Goal: Task Accomplishment & Management: Manage account settings

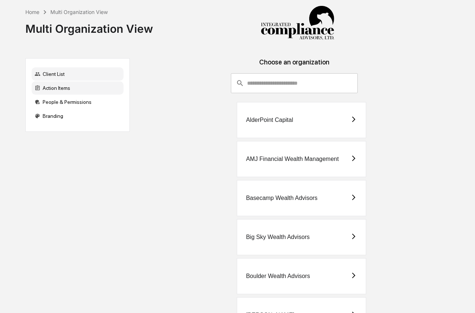
click at [43, 88] on div "Action Items" at bounding box center [78, 87] width 92 height 13
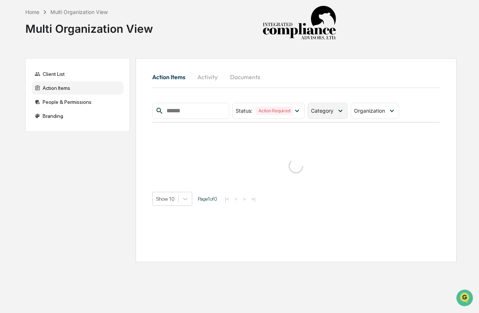
drag, startPoint x: 329, startPoint y: 112, endPoint x: 330, endPoint y: 116, distance: 4.3
click at [329, 112] on span "Category" at bounding box center [322, 110] width 22 height 6
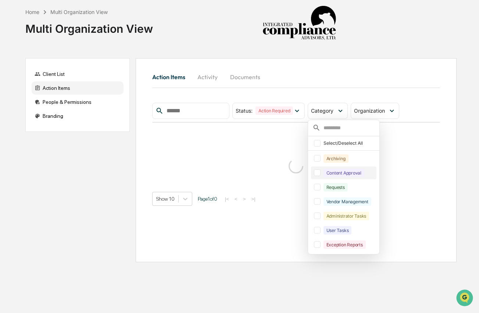
click at [335, 175] on div "Content Approval" at bounding box center [344, 172] width 41 height 8
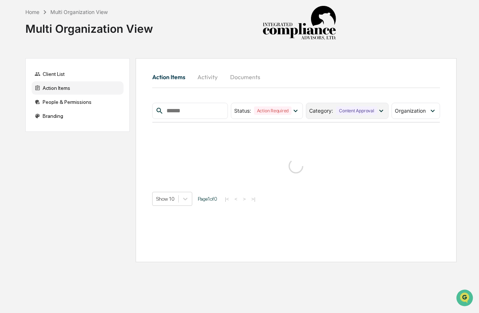
click at [346, 115] on span "Content Approval" at bounding box center [356, 110] width 41 height 8
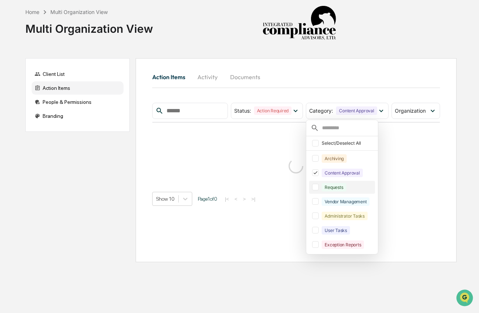
click at [341, 190] on div "Requests" at bounding box center [334, 187] width 24 height 8
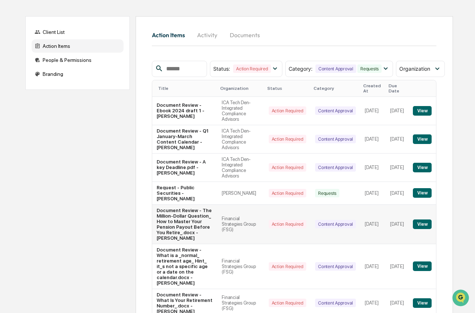
scroll to position [53, 0]
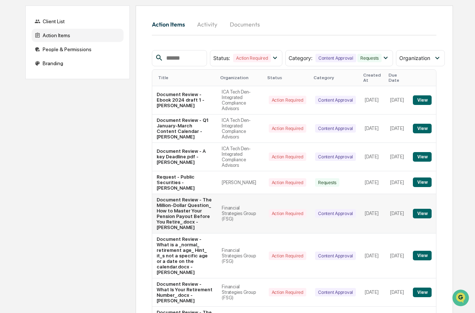
click at [420, 218] on button "View" at bounding box center [422, 214] width 19 height 10
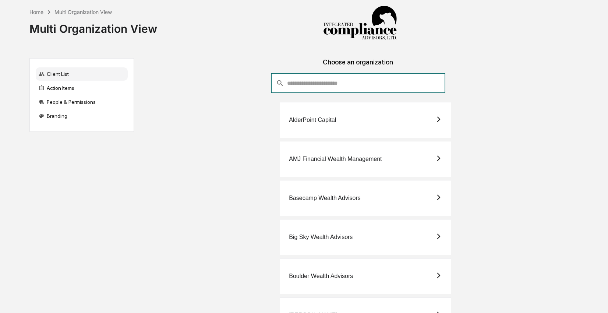
drag, startPoint x: 294, startPoint y: 76, endPoint x: 354, endPoint y: 83, distance: 60.4
click at [294, 76] on input "consultant-dashboard__filter-organizations-search-bar" at bounding box center [366, 83] width 158 height 20
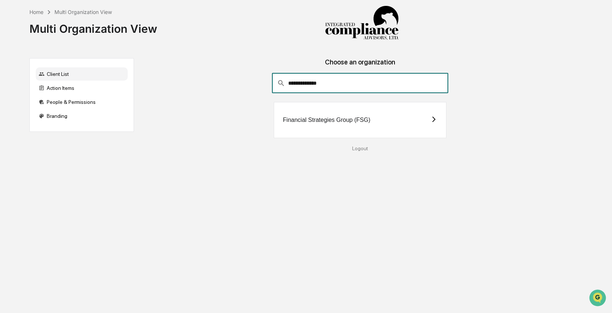
type input "**********"
click at [326, 117] on div "Financial Strategies Group (FSG)" at bounding box center [326, 120] width 87 height 7
